Goal: Transaction & Acquisition: Purchase product/service

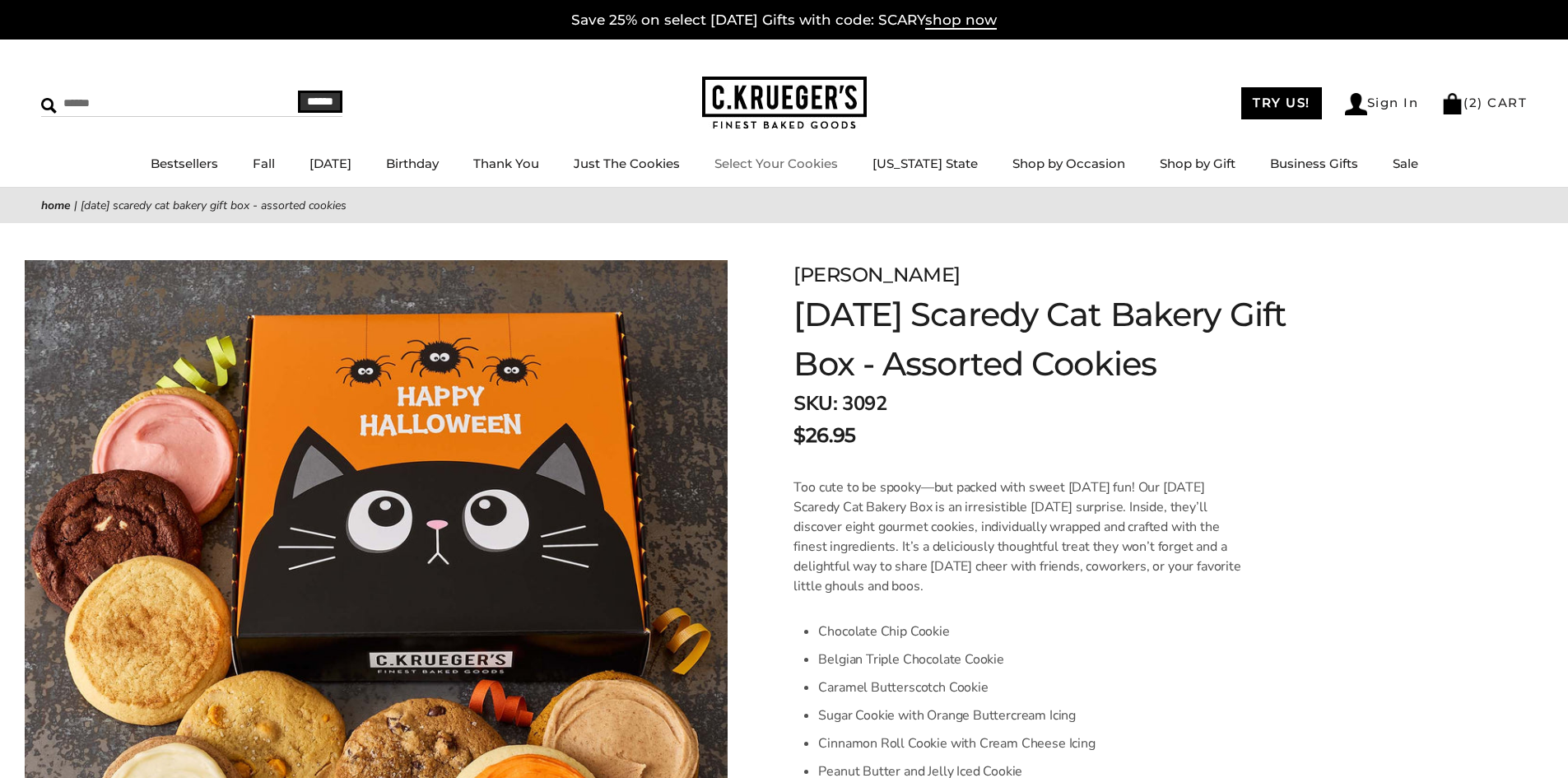
click at [777, 161] on link "Select Your Cookies" at bounding box center [775, 163] width 123 height 16
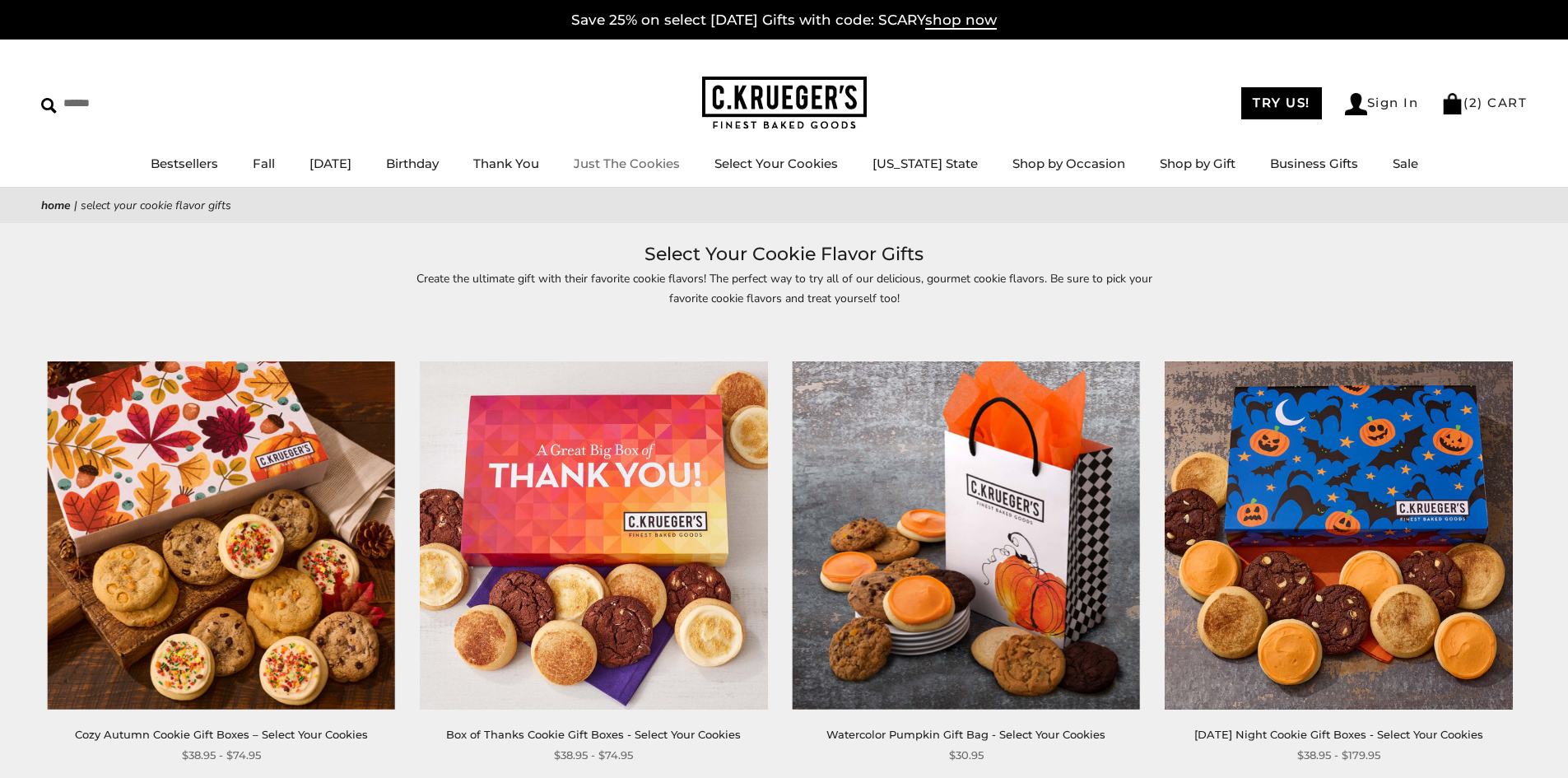
click at [680, 162] on link "Just The Cookies" at bounding box center [626, 163] width 106 height 16
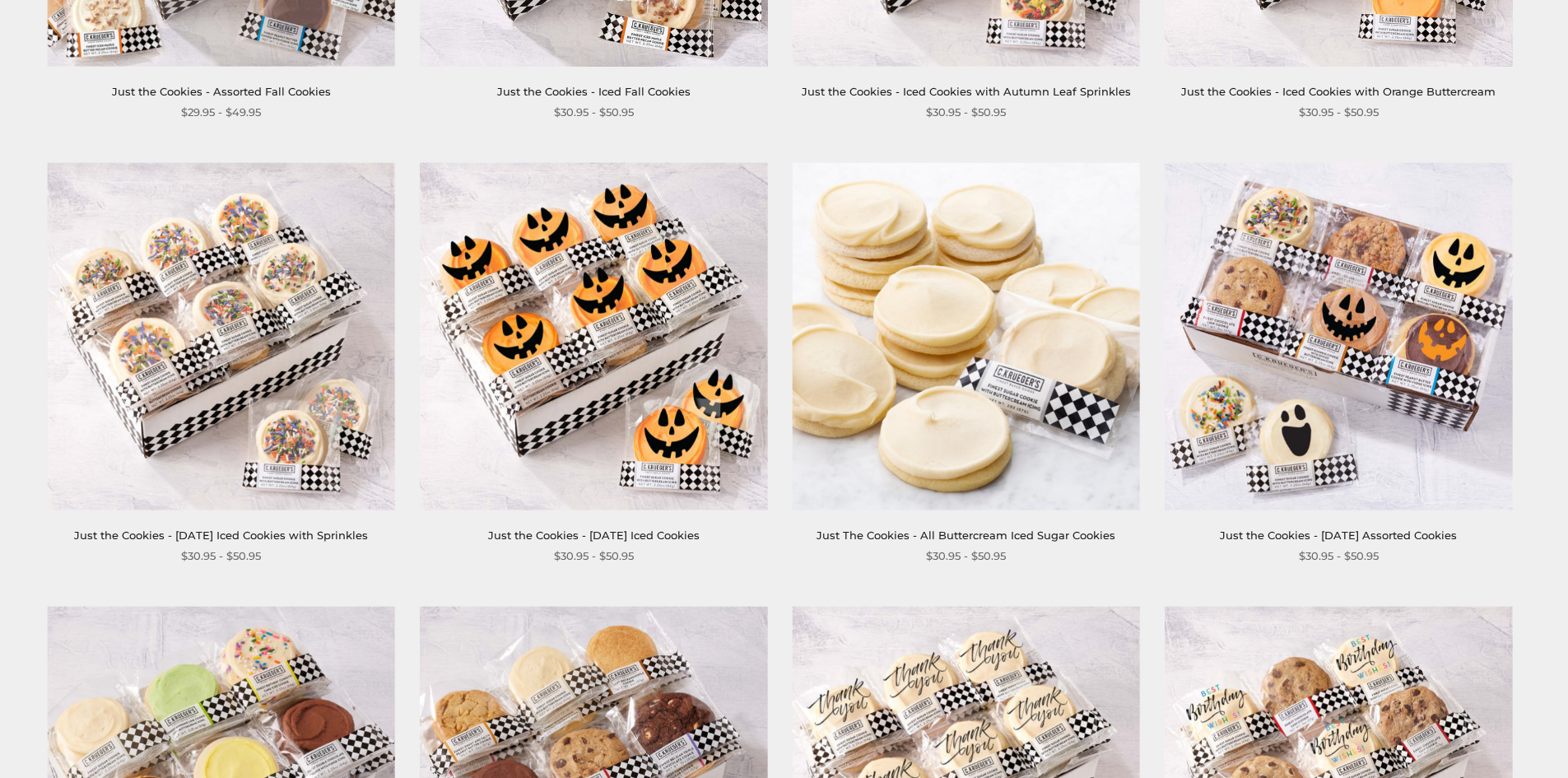
scroll to position [659, 0]
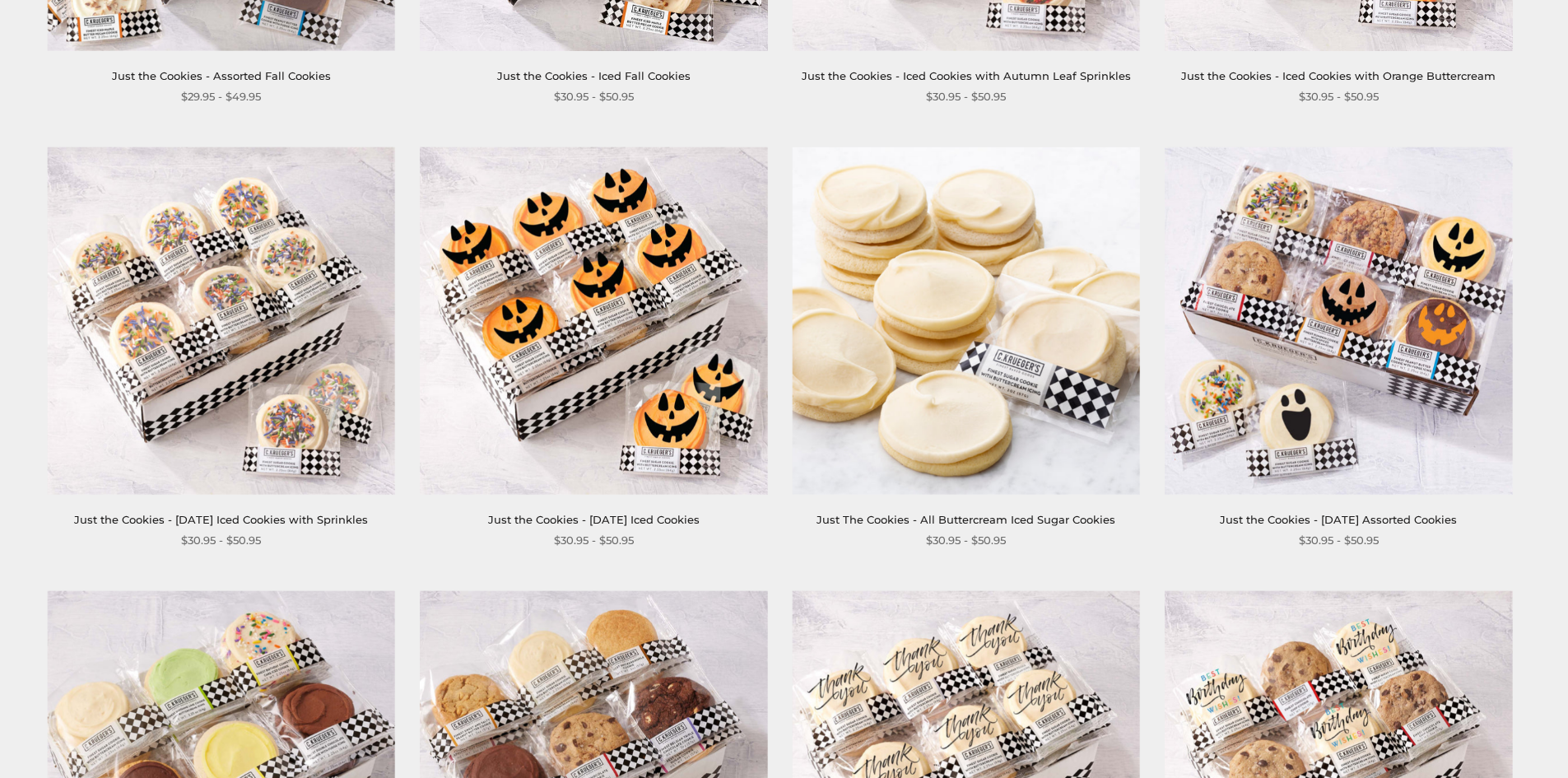
click at [628, 293] on img at bounding box center [593, 320] width 347 height 347
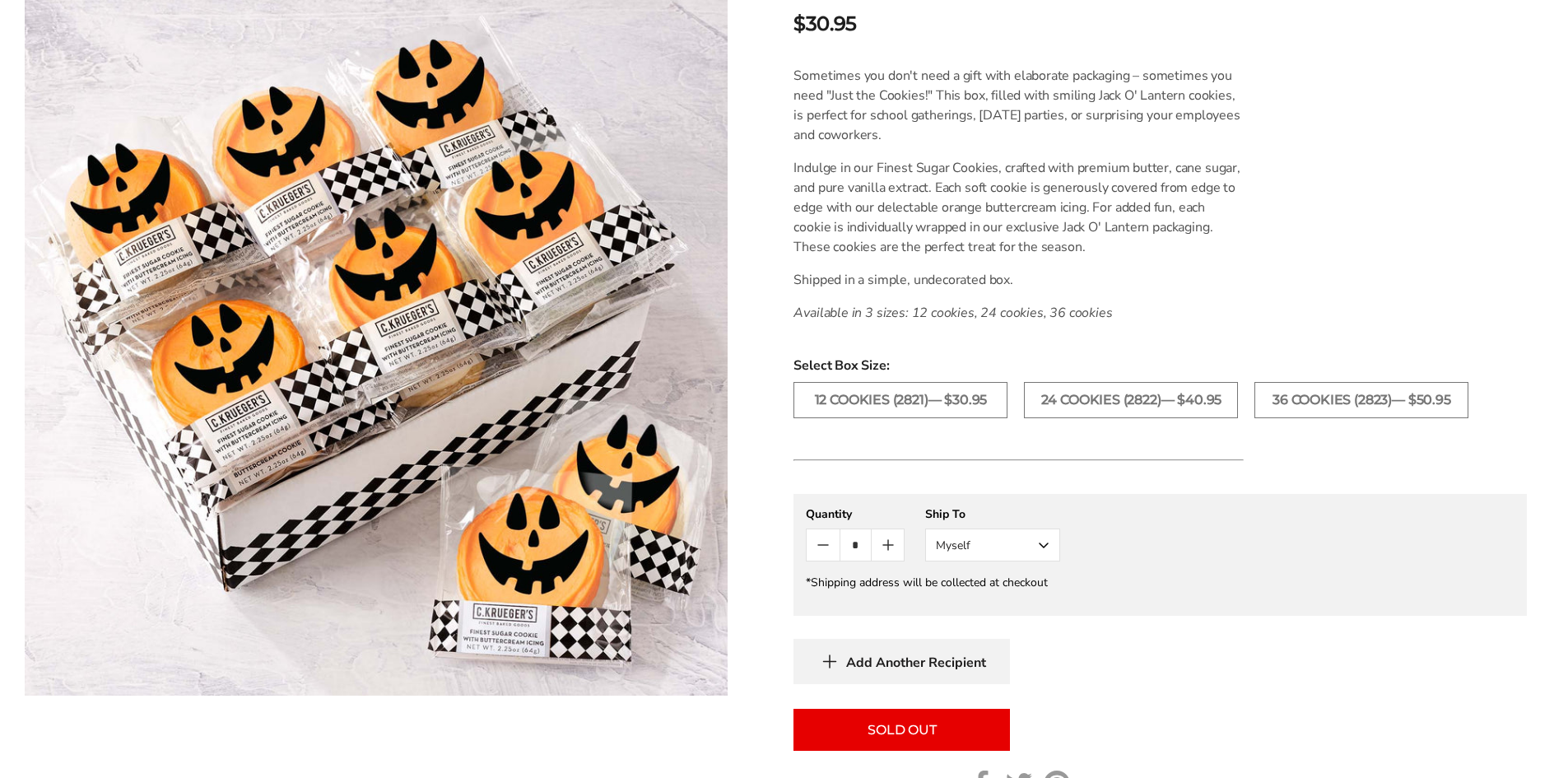
scroll to position [494, 0]
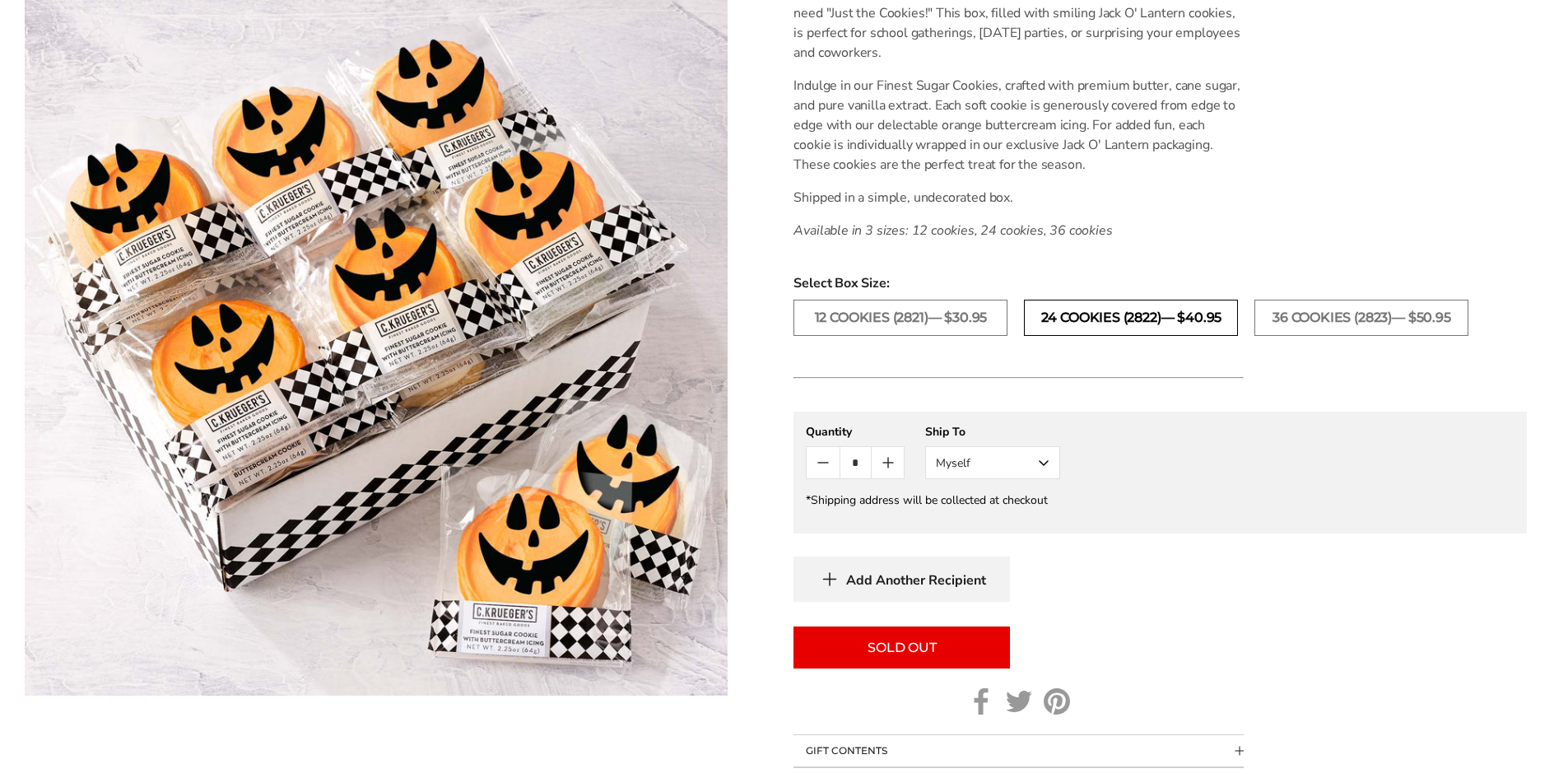
click at [1062, 308] on label "24 COOKIES (2822)— $40.95" at bounding box center [1130, 317] width 214 height 36
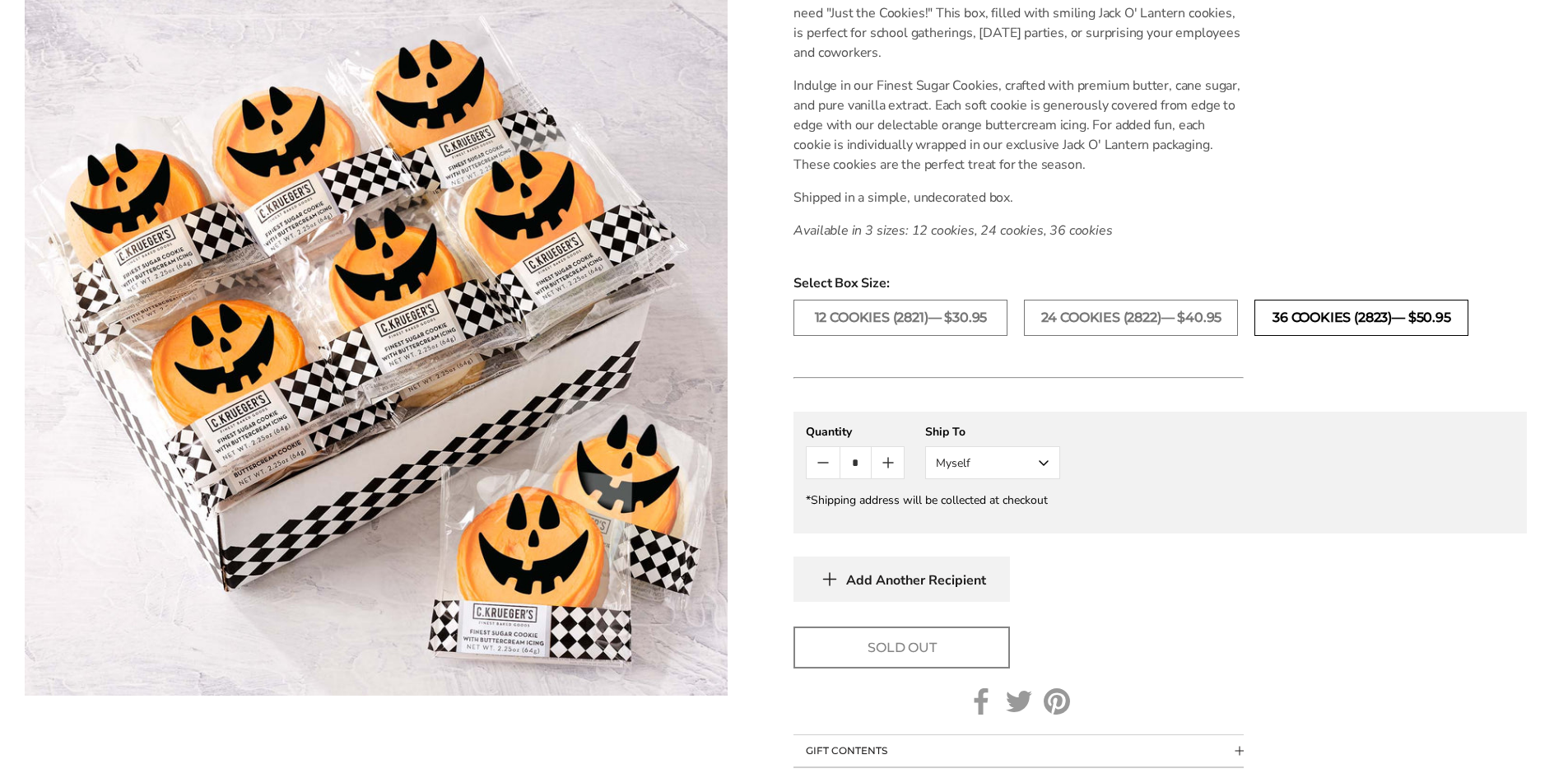
click at [1306, 310] on label "36 COOKIES (2823)— $50.95" at bounding box center [1360, 317] width 214 height 36
click at [1177, 316] on label "24 COOKIES (2822)— $40.95" at bounding box center [1130, 317] width 214 height 36
click at [944, 318] on label "12 COOKIES (2821)— $30.95" at bounding box center [899, 317] width 214 height 36
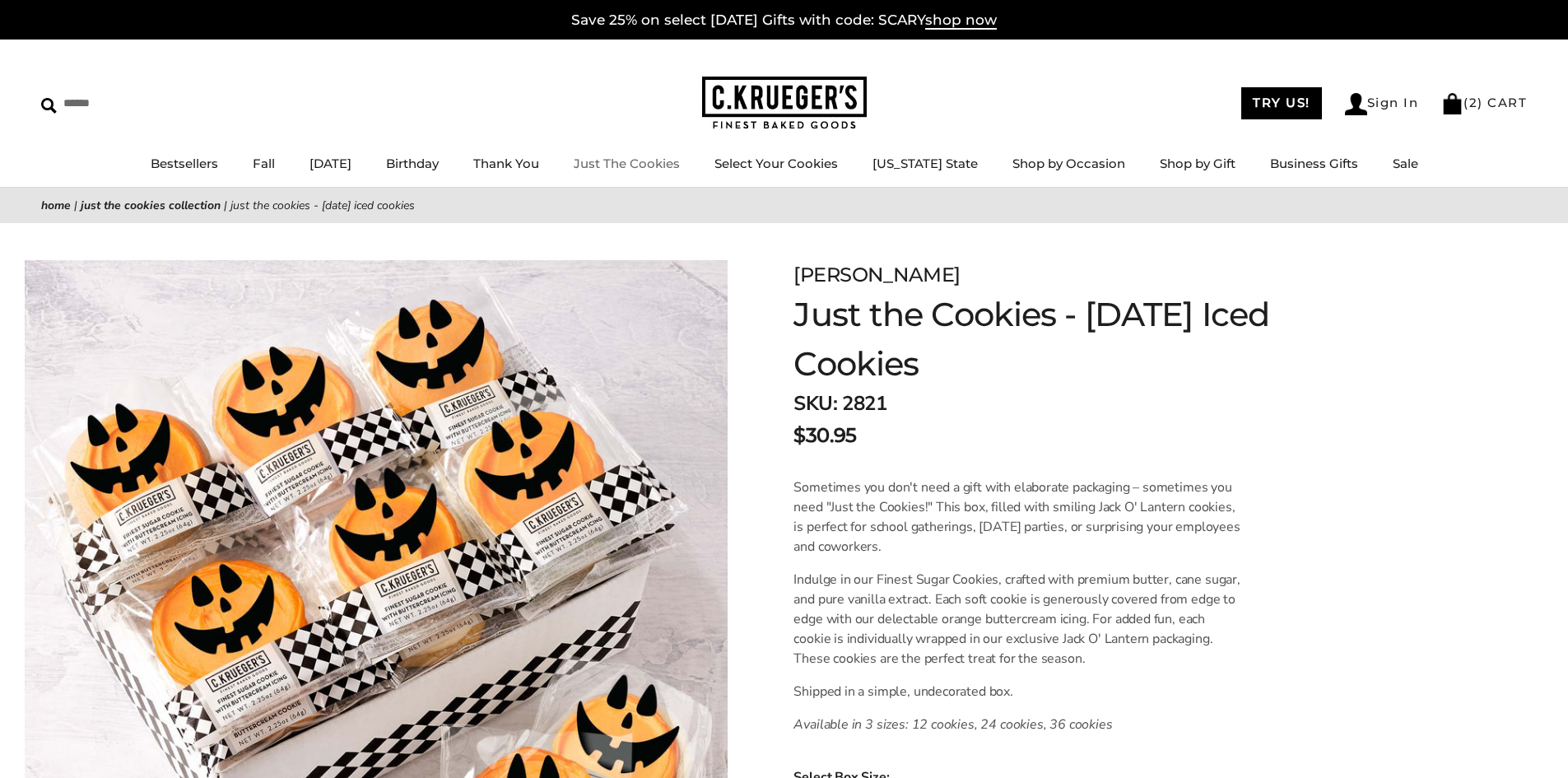
click at [666, 162] on link "Just The Cookies" at bounding box center [626, 163] width 106 height 16
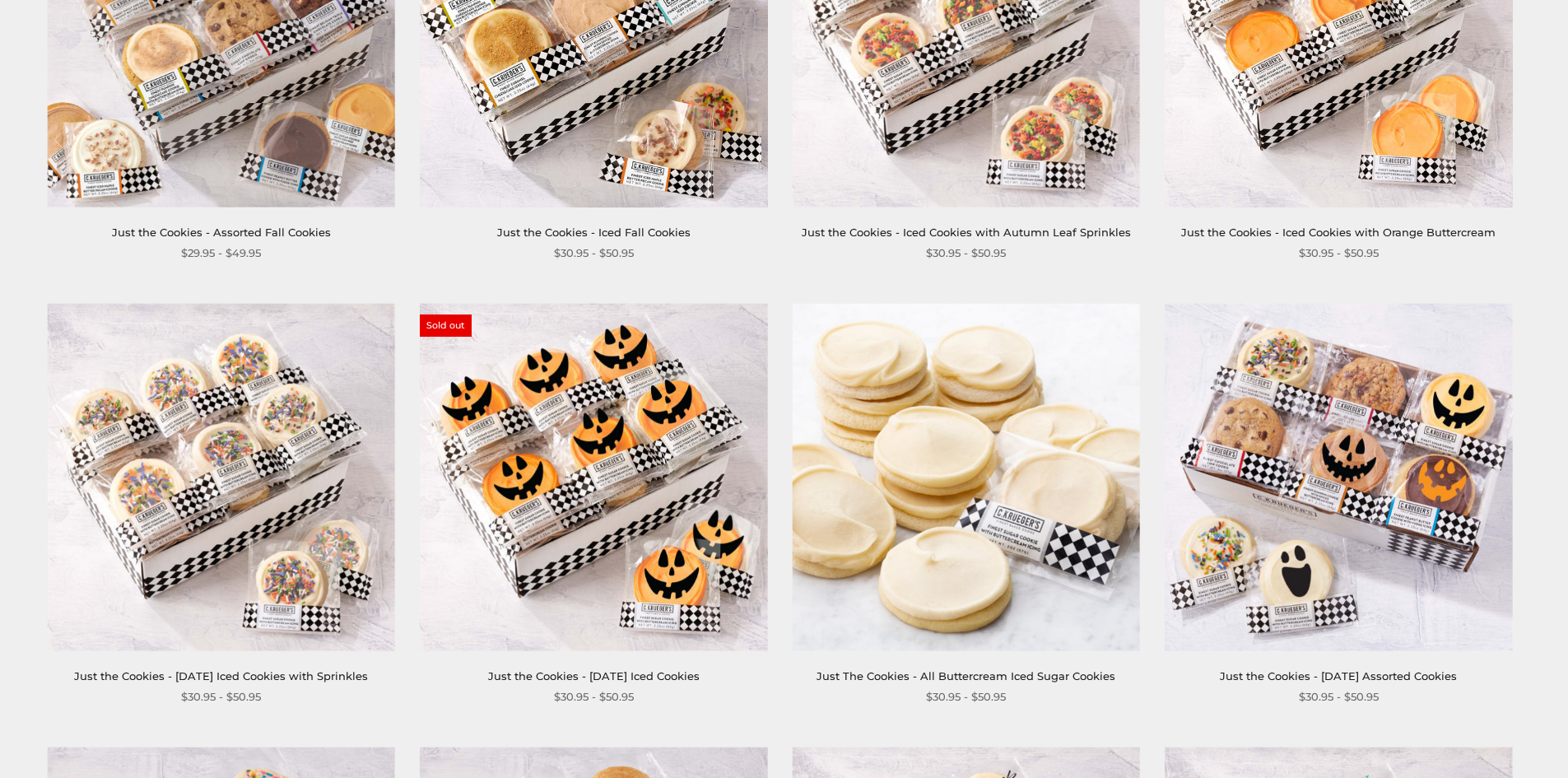
scroll to position [584, 0]
